Goal: Find specific page/section: Find specific page/section

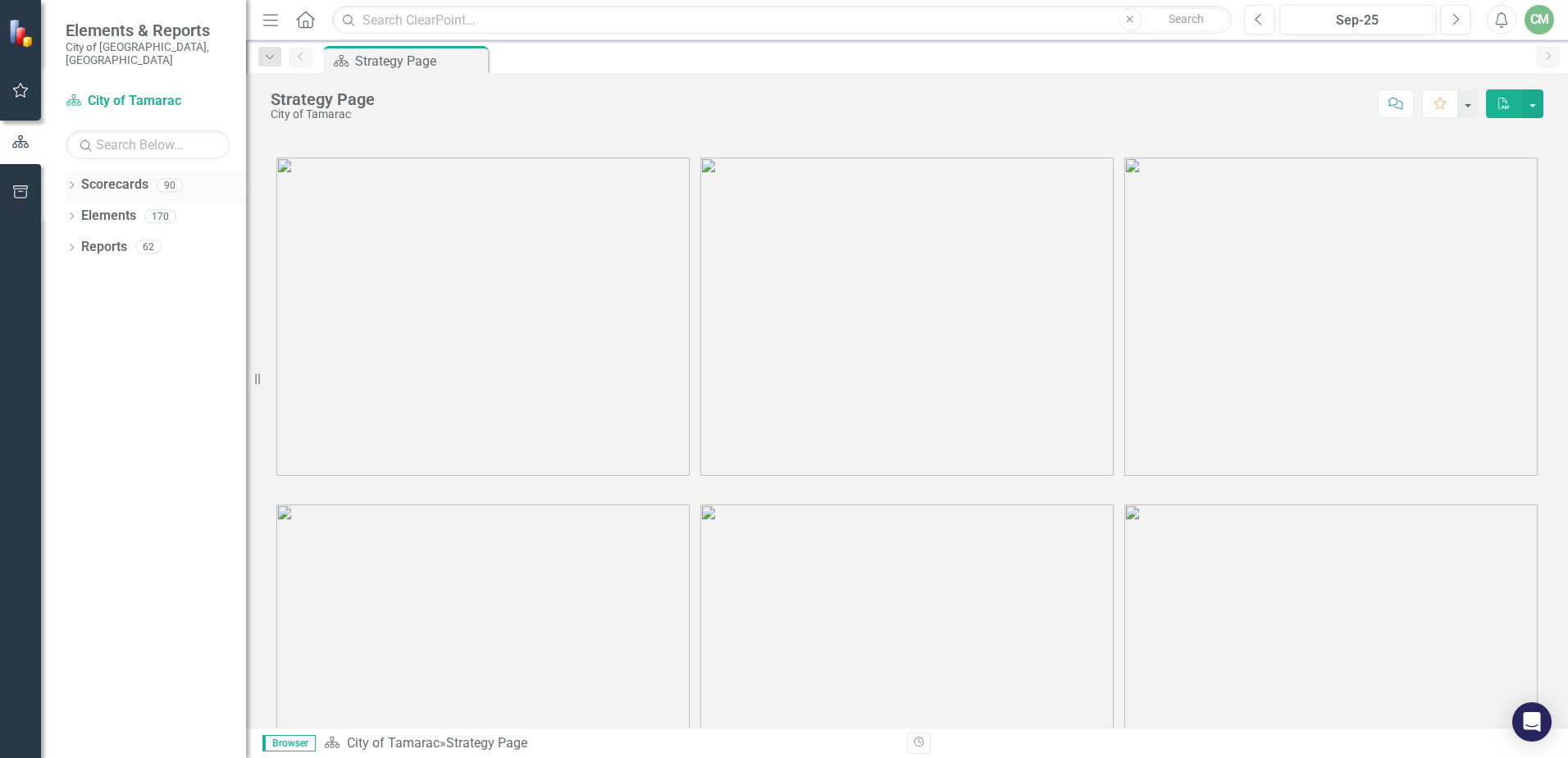
click at [75, 171] on div "Dropdown Scorecards 90" at bounding box center [156, 187] width 181 height 31
click at [71, 182] on icon "Dropdown" at bounding box center [71, 186] width 11 height 9
click at [89, 209] on div "Dropdown" at bounding box center [82, 216] width 16 height 14
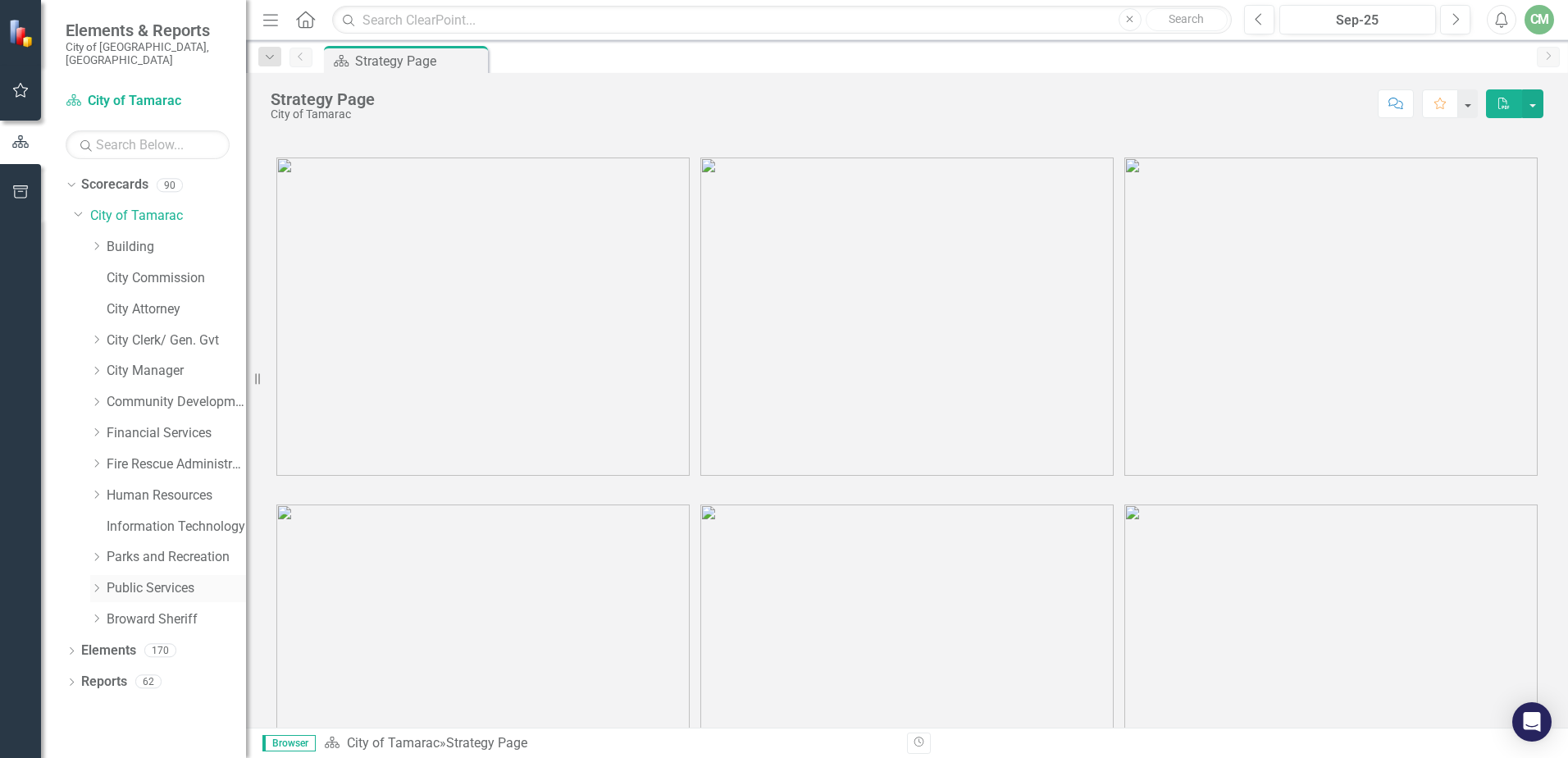
click at [91, 583] on icon "Dropdown" at bounding box center [96, 588] width 12 height 10
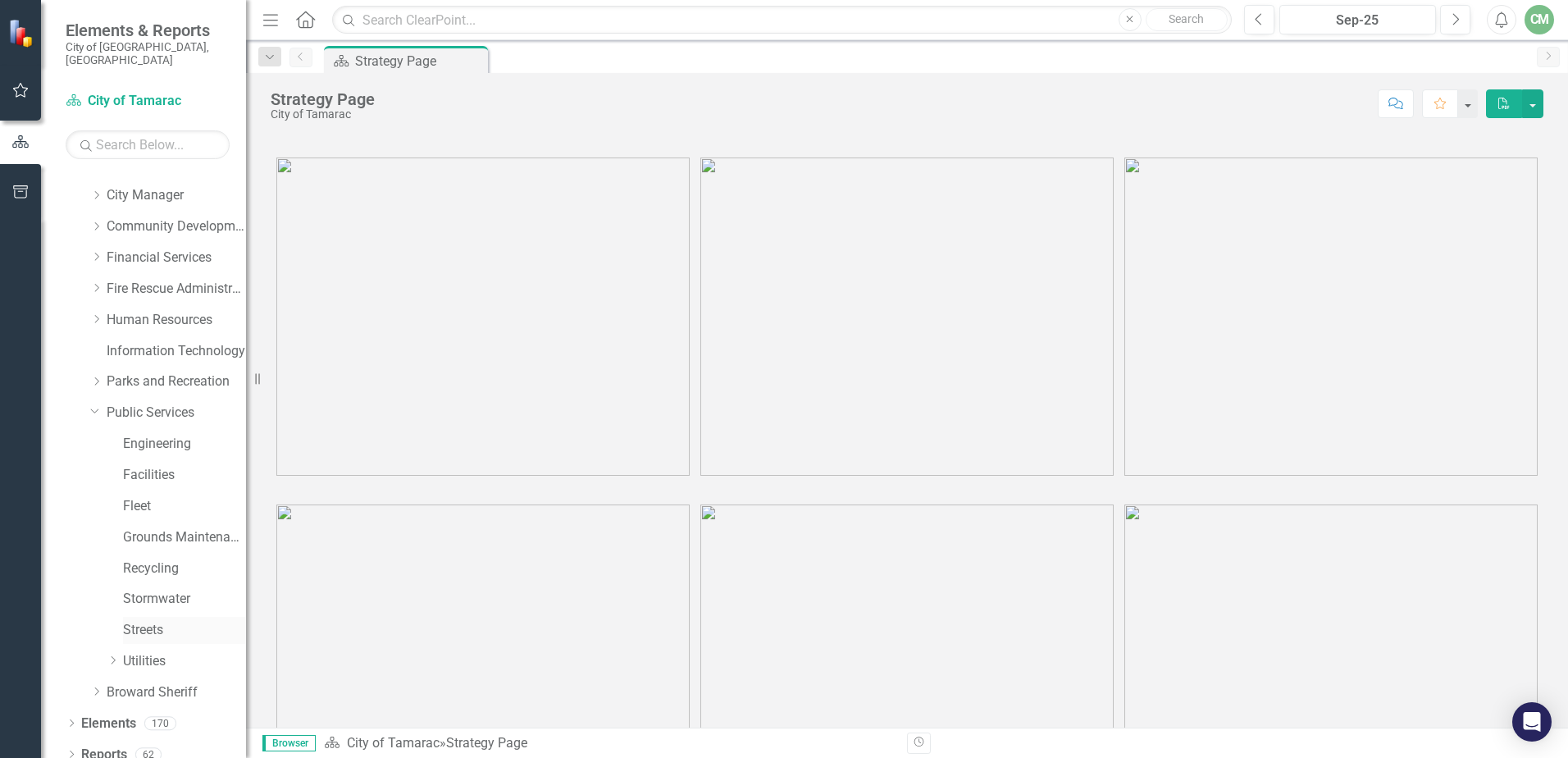
scroll to position [176, 0]
click at [109, 655] on icon "Dropdown" at bounding box center [112, 660] width 12 height 10
click at [130, 623] on icon "Dropdown" at bounding box center [129, 628] width 12 height 10
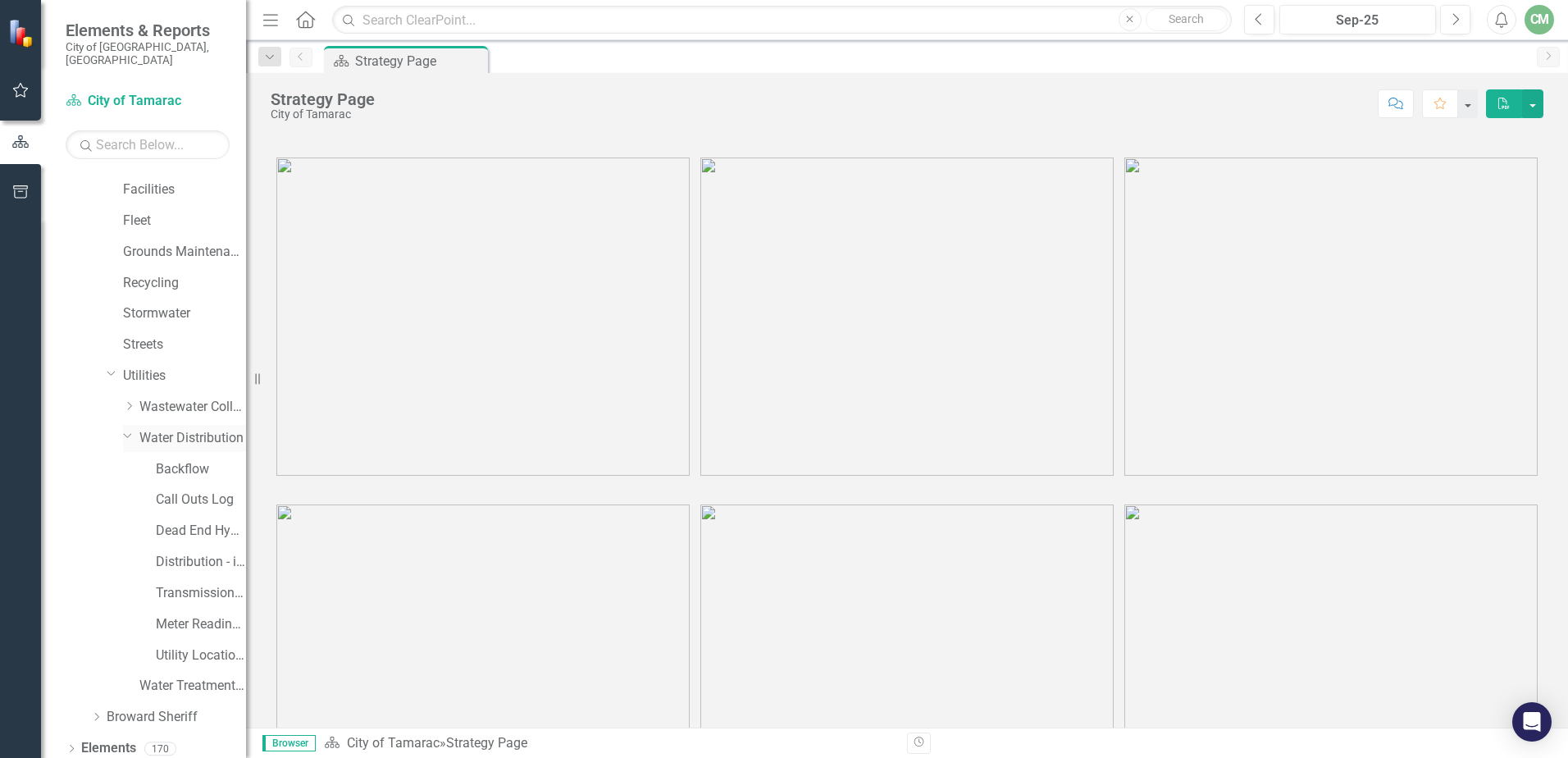
scroll to position [487, 0]
click at [206, 464] on link "Call Outs Log" at bounding box center [201, 473] width 90 height 19
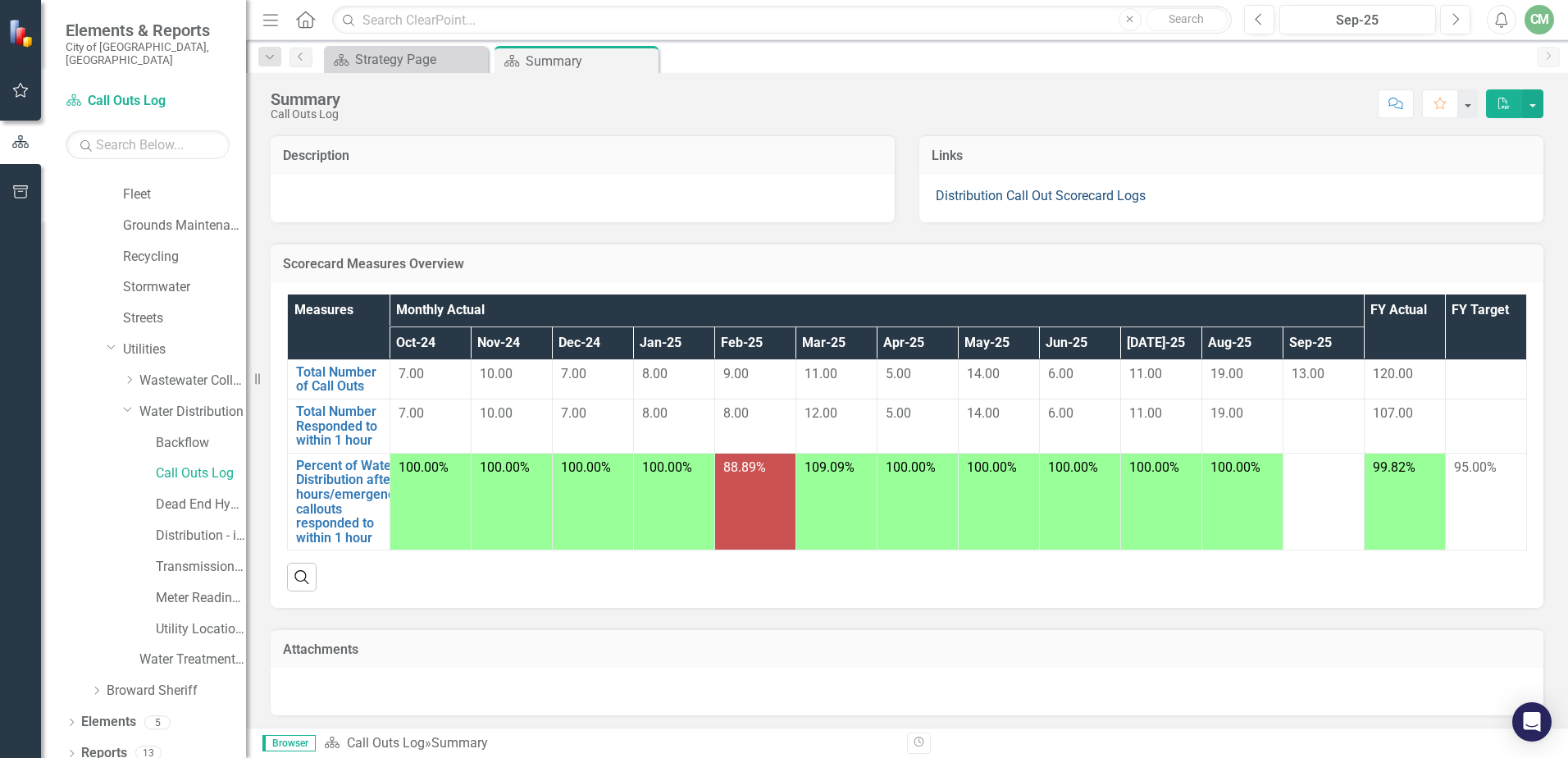
click at [1039, 194] on link "Distribution Call Out Scorecard Logs" at bounding box center [1041, 195] width 210 height 16
click at [1552, 199] on div "Description Links Distribution Call Out Scorecard Logs Scorecard Measures Overv…" at bounding box center [907, 422] width 1322 height 618
